Goal: Task Accomplishment & Management: Manage account settings

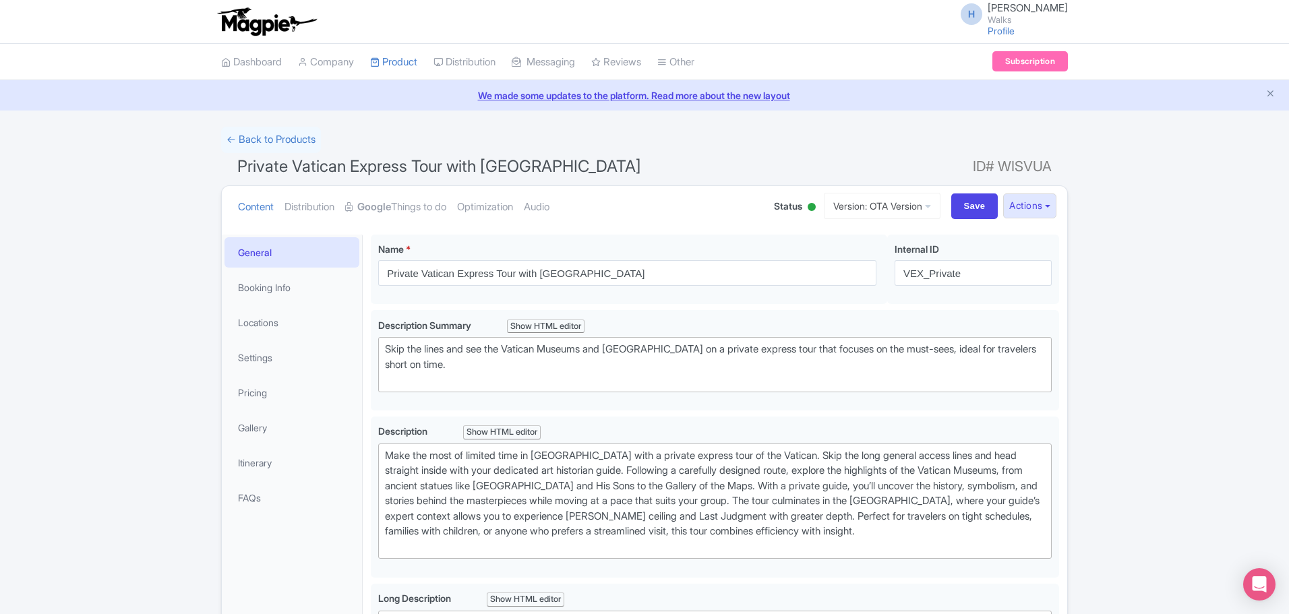
click at [841, 160] on h1 "Private Vatican Express Tour with Sistine Chapel ID# WISVUA" at bounding box center [644, 169] width 847 height 32
click at [846, 216] on link "Version: OTA Version" at bounding box center [882, 206] width 117 height 26
click at [846, 198] on link "Version: OTA Version" at bounding box center [882, 206] width 117 height 26
click at [850, 208] on link "Version: OTA Version" at bounding box center [882, 206] width 117 height 26
click at [835, 293] on link "Viator Version" at bounding box center [885, 299] width 128 height 21
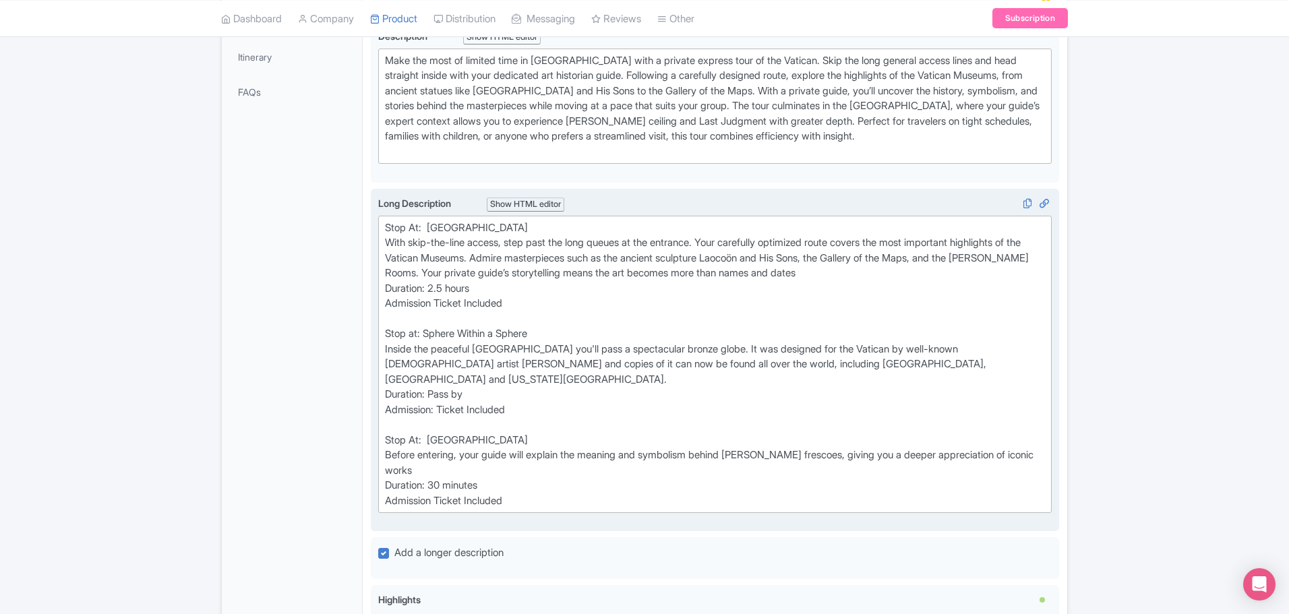
scroll to position [405, 0]
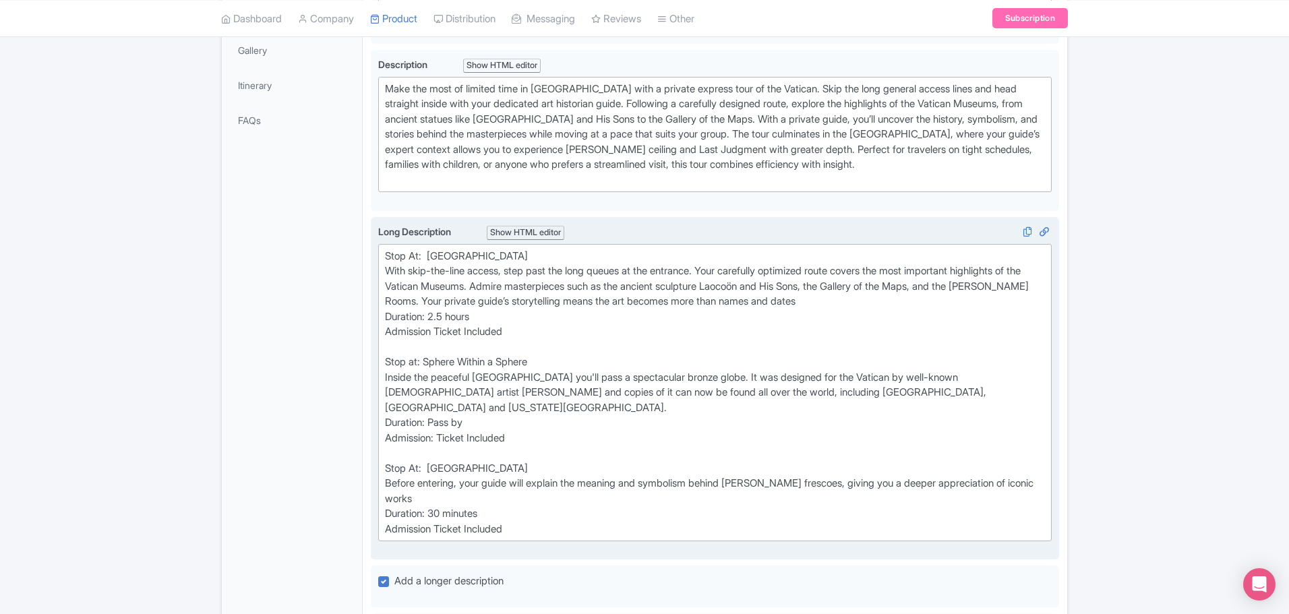
click at [444, 318] on div "Stop At: Vatican Museums With skip-the-line access, step past the long queues a…" at bounding box center [715, 393] width 660 height 289
type trix-editor "<div>Stop At:&nbsp; Vatican Museums<br>&nbsp;With skip-the-line access, step pa…"
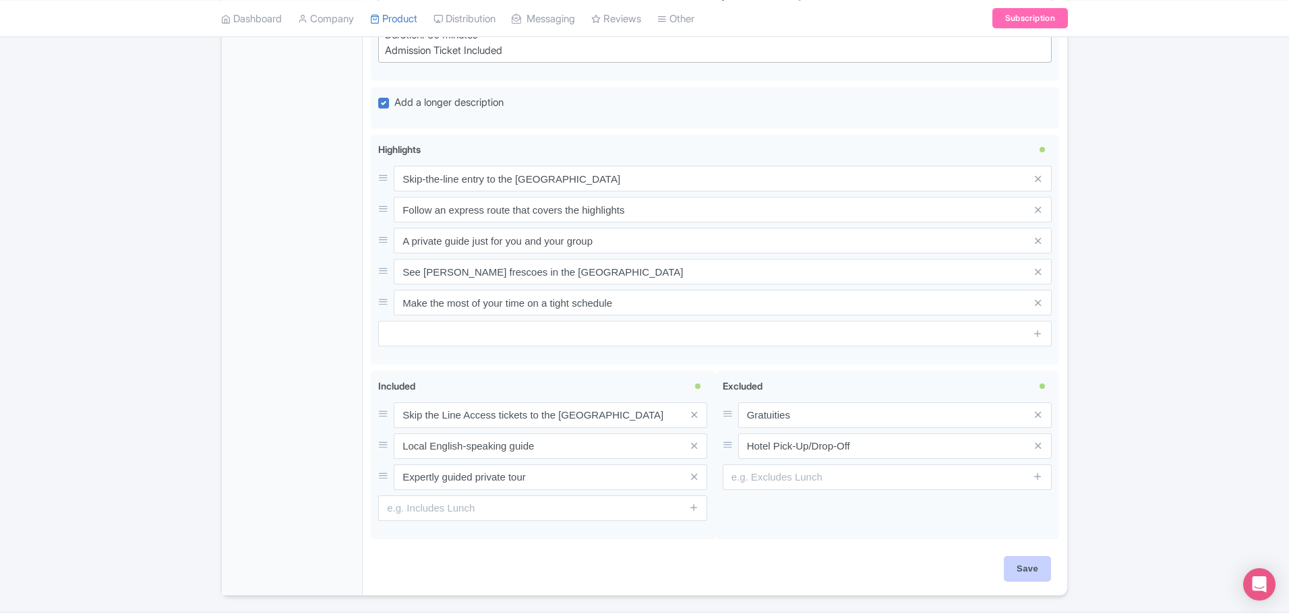
scroll to position [908, 0]
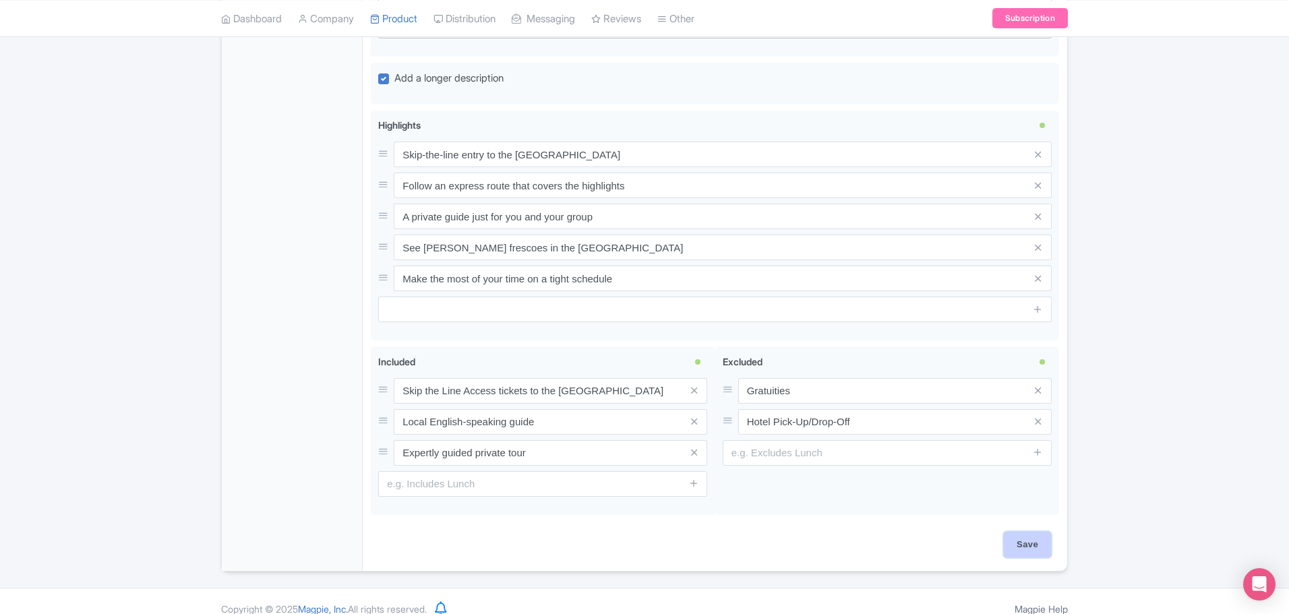
click at [1028, 532] on input "Save" at bounding box center [1027, 545] width 47 height 26
type input "Saving..."
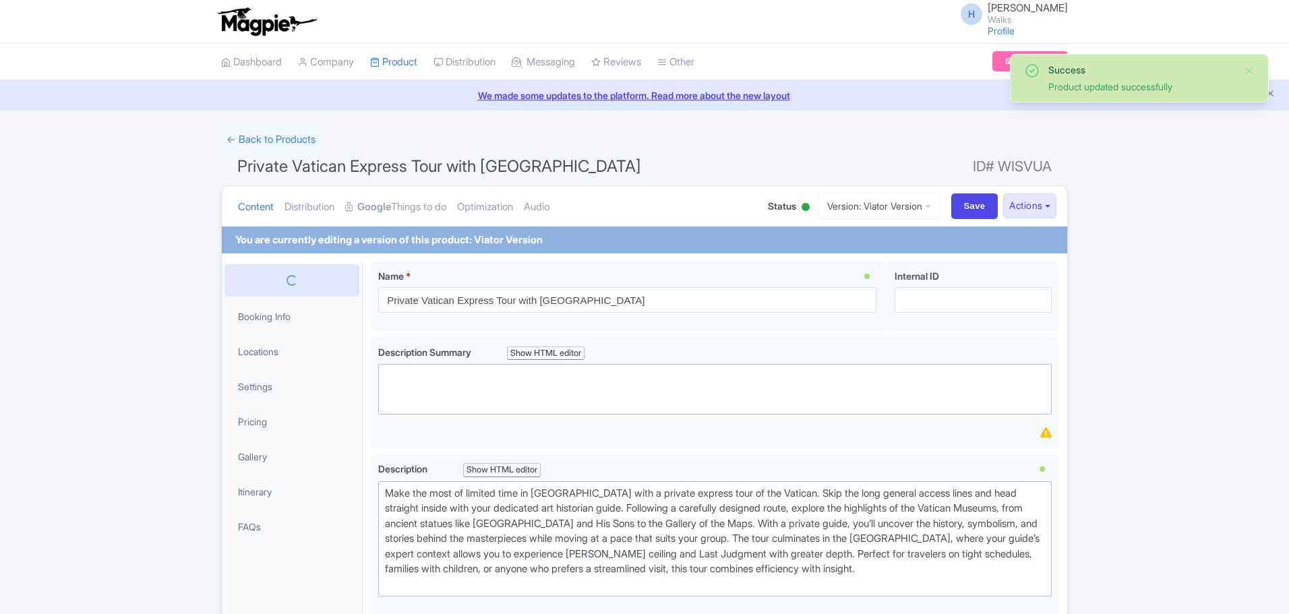
scroll to position [262, 0]
